Goal: Transaction & Acquisition: Purchase product/service

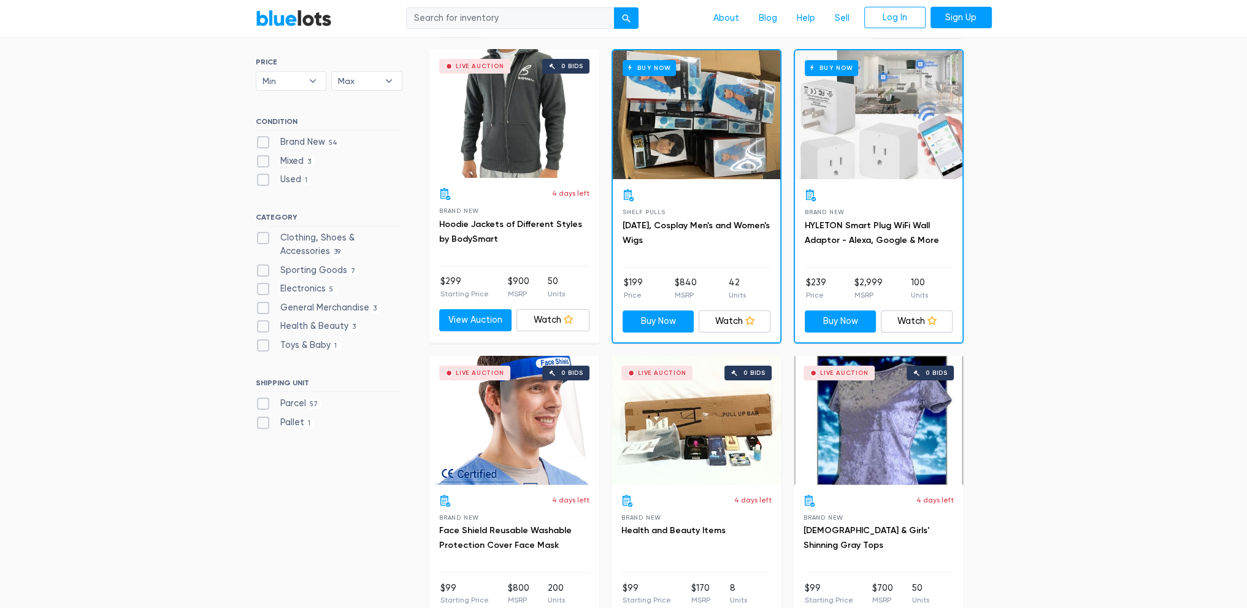
scroll to position [368, 0]
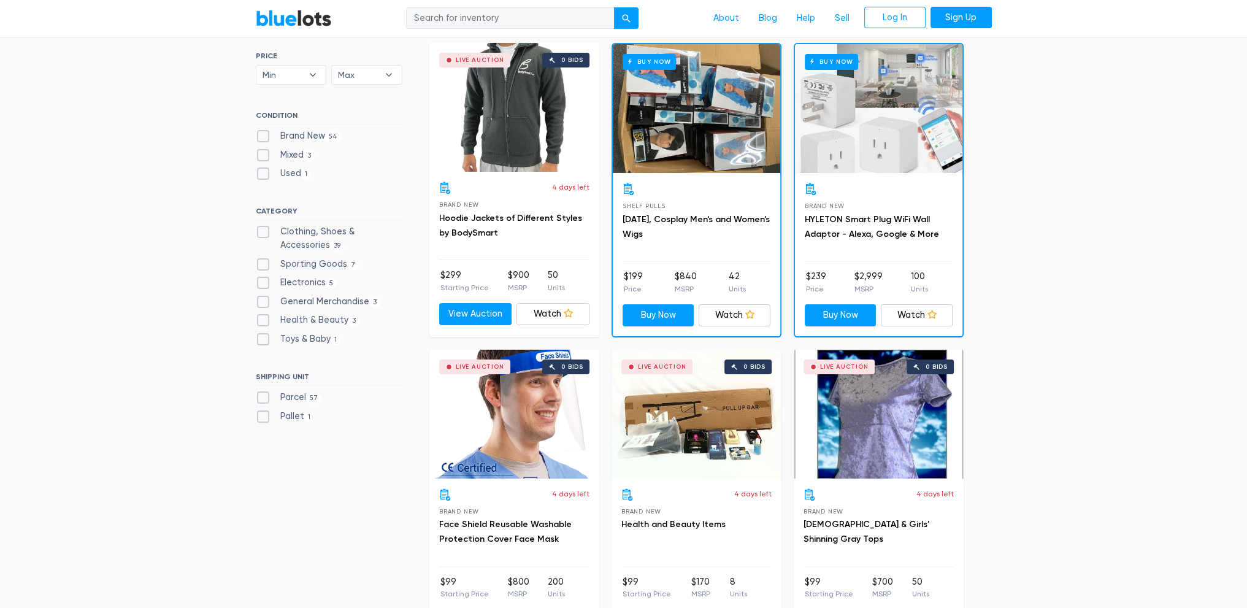
click at [263, 259] on label "Sporting Goods 7" at bounding box center [308, 264] width 104 height 13
click at [263, 259] on Goods"] "Sporting Goods 7" at bounding box center [260, 262] width 8 height 8
checkbox Goods"] "true"
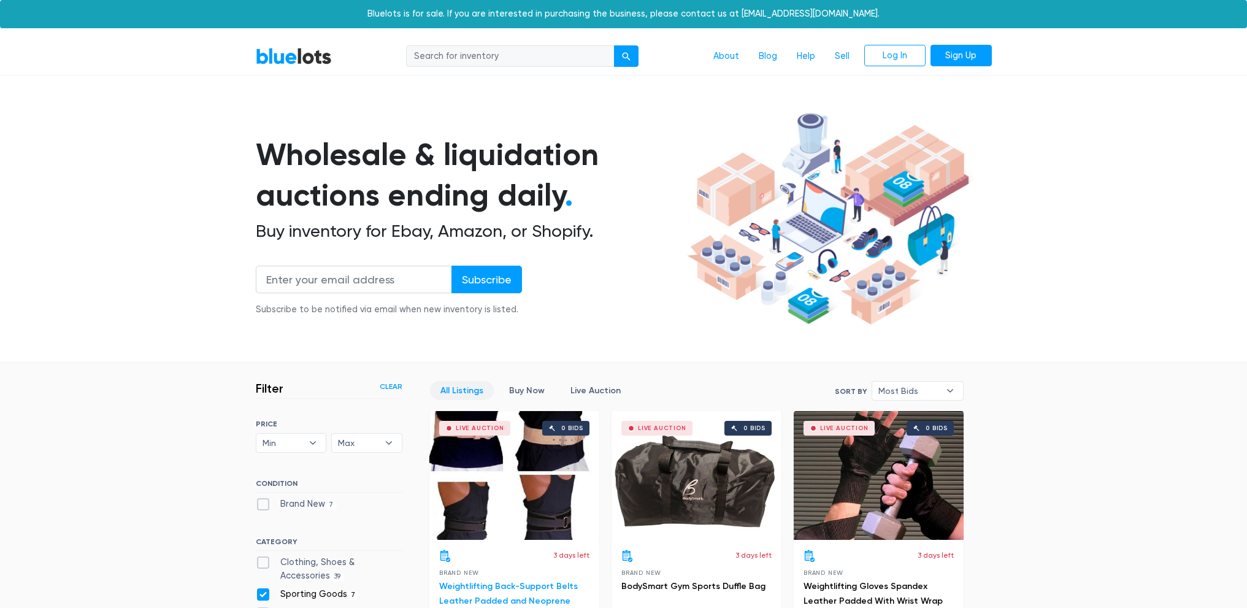
scroll to position [330, 0]
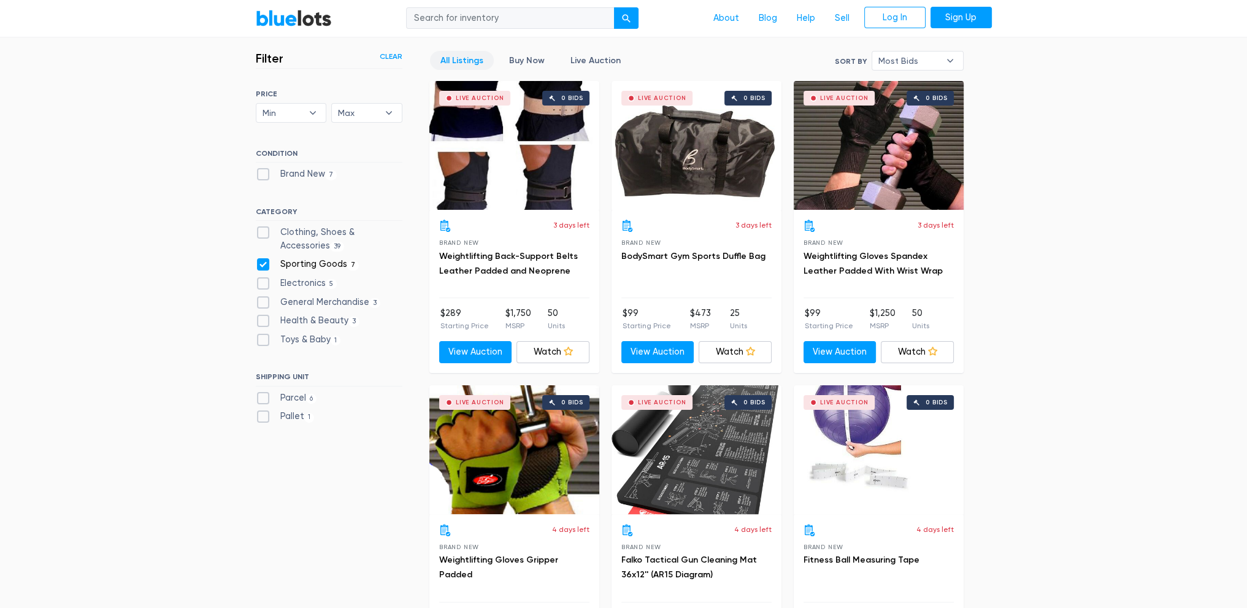
click at [260, 264] on label "Sporting Goods 7" at bounding box center [308, 264] width 104 height 13
click at [260, 264] on Goods"] "Sporting Goods 7" at bounding box center [260, 262] width 8 height 8
checkbox Goods"] "false"
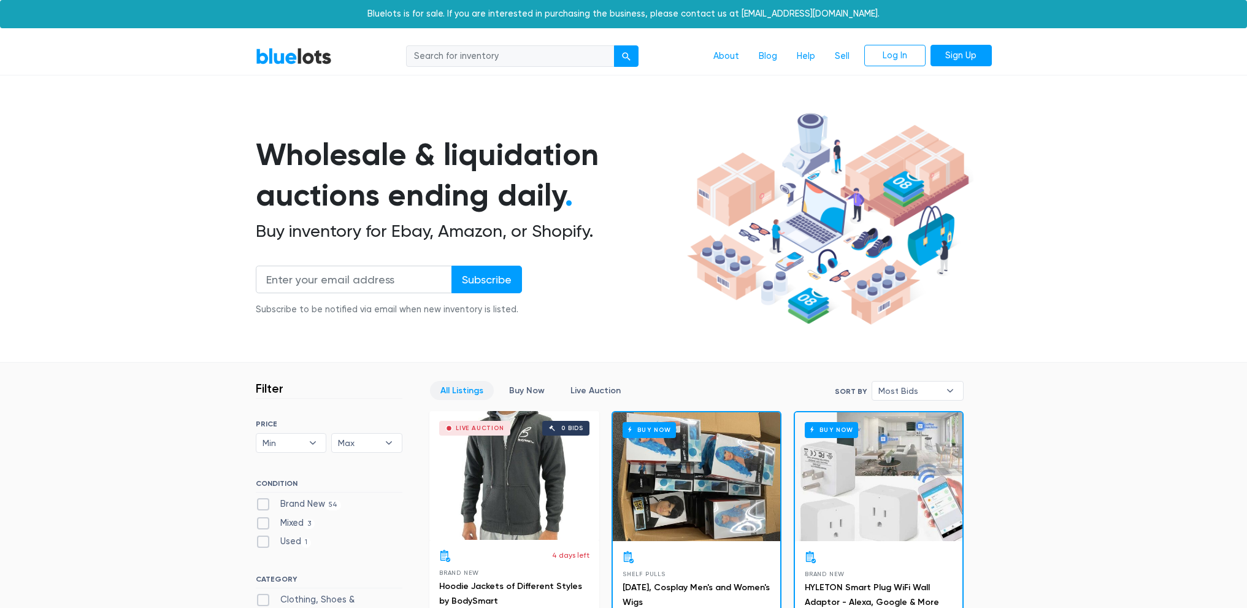
scroll to position [330, 0]
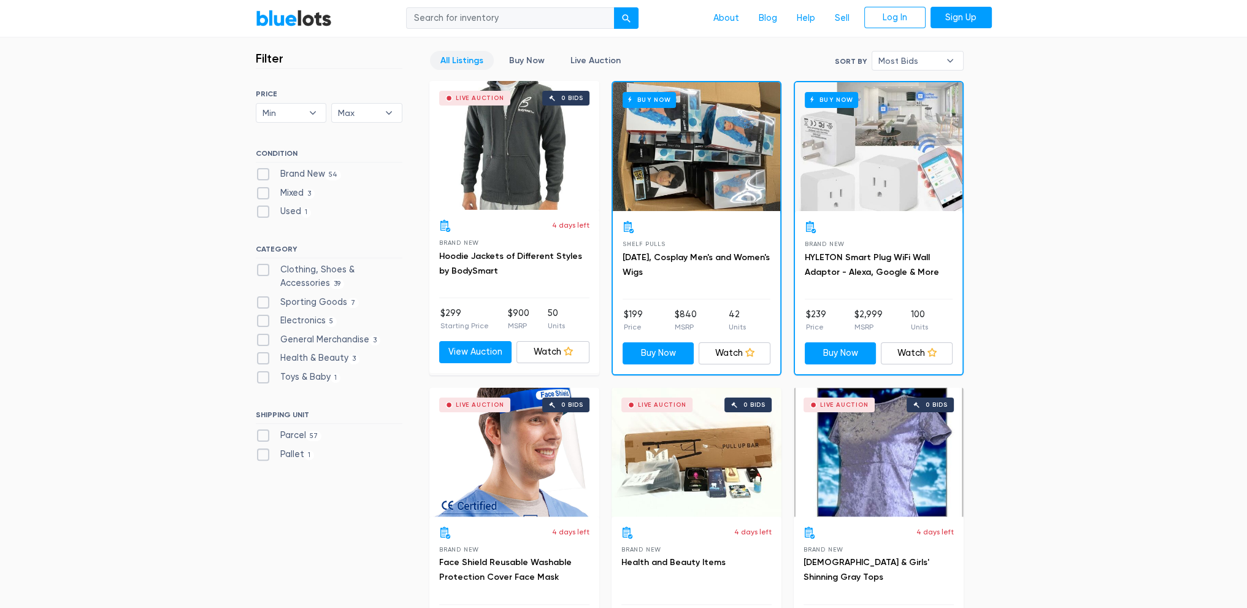
click at [261, 378] on label "Toys & Baby 1" at bounding box center [298, 377] width 85 height 13
click at [261, 378] on Baby"] "Toys & Baby 1" at bounding box center [260, 375] width 8 height 8
checkbox Baby"] "true"
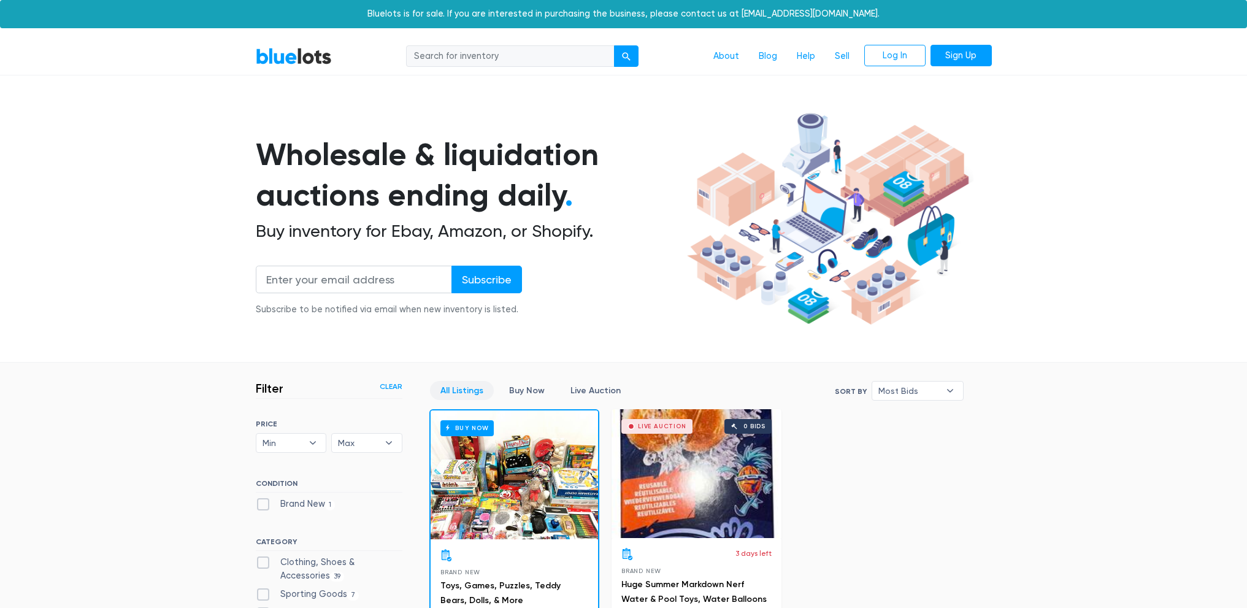
scroll to position [330, 0]
